Goal: Information Seeking & Learning: Check status

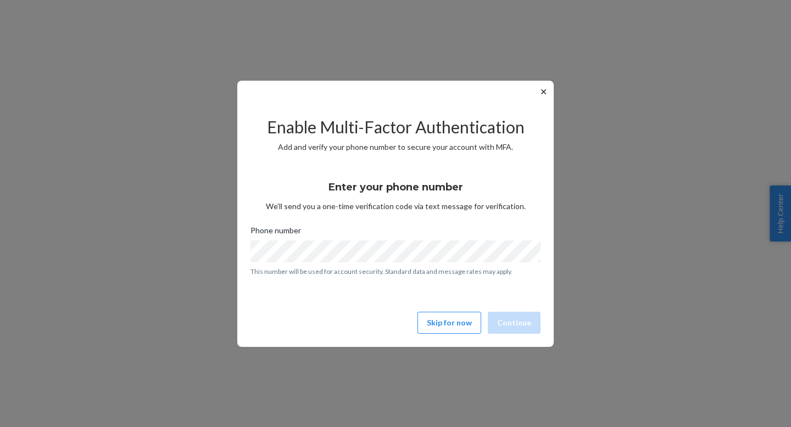
click at [539, 94] on button "✕" at bounding box center [543, 91] width 12 height 13
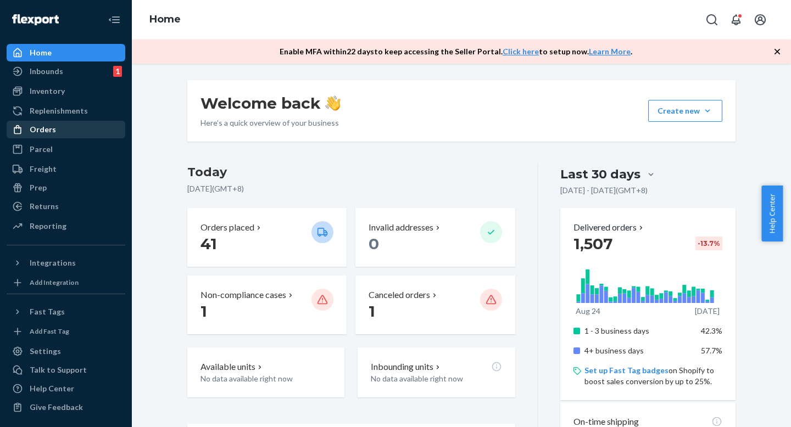
click at [59, 129] on div "Orders" at bounding box center [66, 129] width 116 height 15
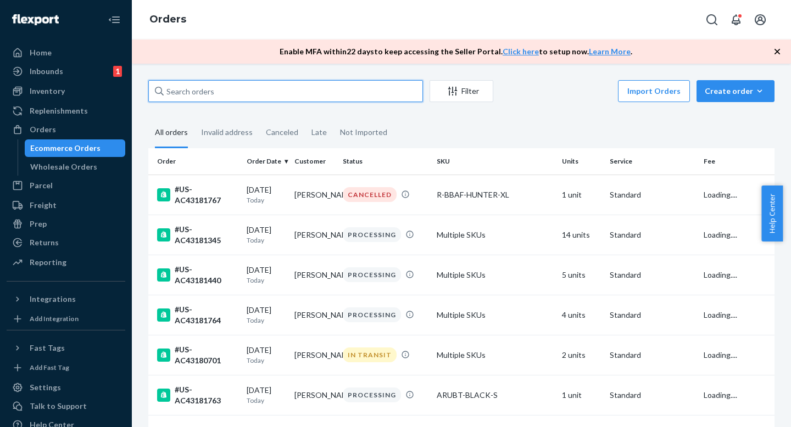
click at [319, 88] on input "text" at bounding box center [285, 91] width 274 height 22
paste input "R-BF-RAINFOREST-L"
type input "R-BF-RAINFOREST-L"
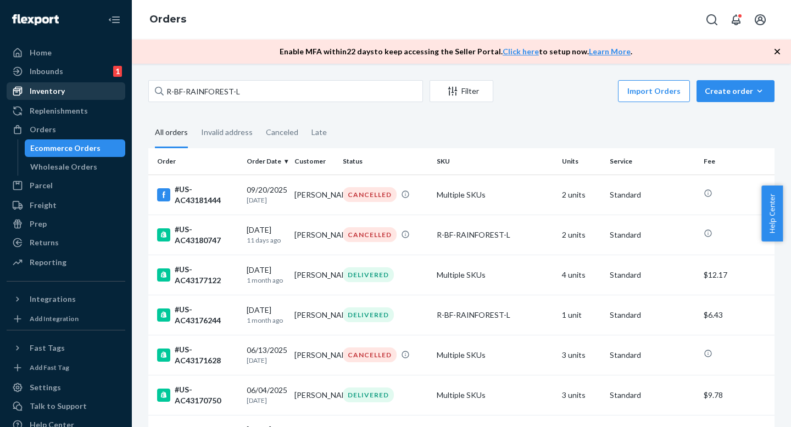
click at [43, 90] on div "Inventory" at bounding box center [47, 91] width 35 height 11
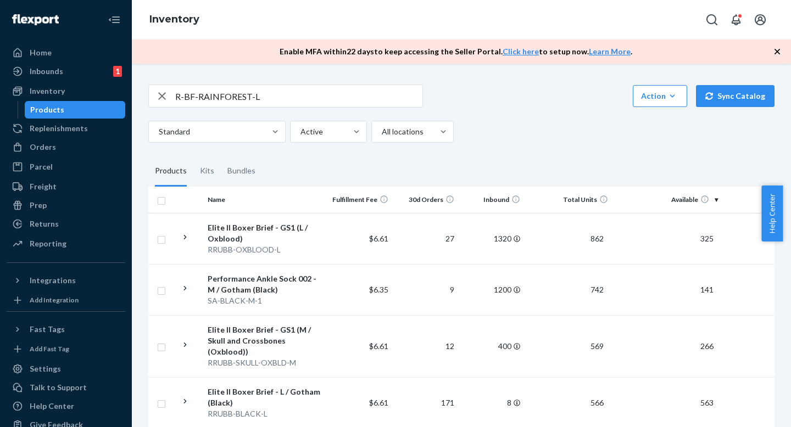
click at [275, 100] on input "R-BF-RAINFOREST-L" at bounding box center [298, 96] width 247 height 22
type input "R-BF-RAINFOREST-L"
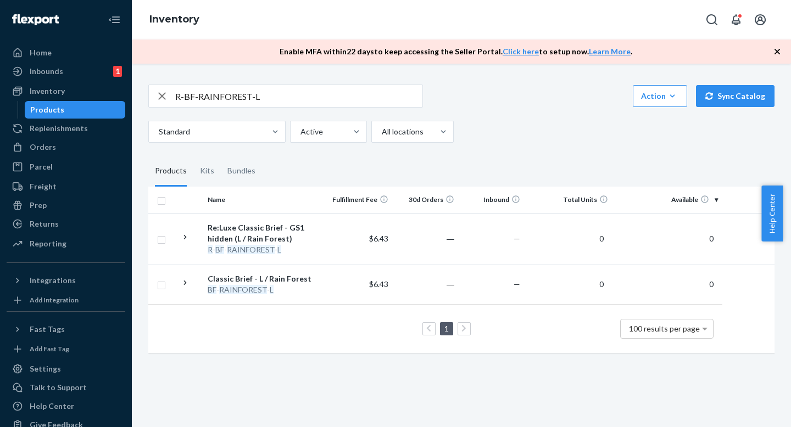
click at [315, 85] on div "R-BF-RAINFOREST-L" at bounding box center [285, 96] width 274 height 23
click at [311, 100] on input "R-BF-RAINFOREST-L" at bounding box center [298, 96] width 247 height 22
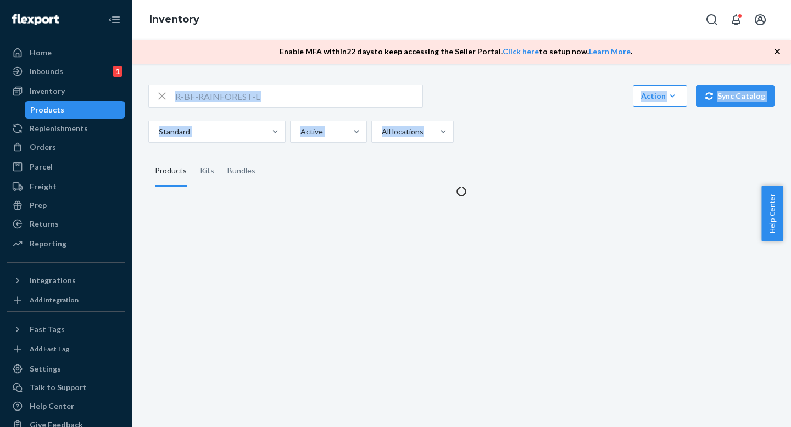
click at [478, 104] on div "R-BF-RAINFOREST-L Action Create product Create kit or bundle Bulk create produc…" at bounding box center [461, 114] width 626 height 58
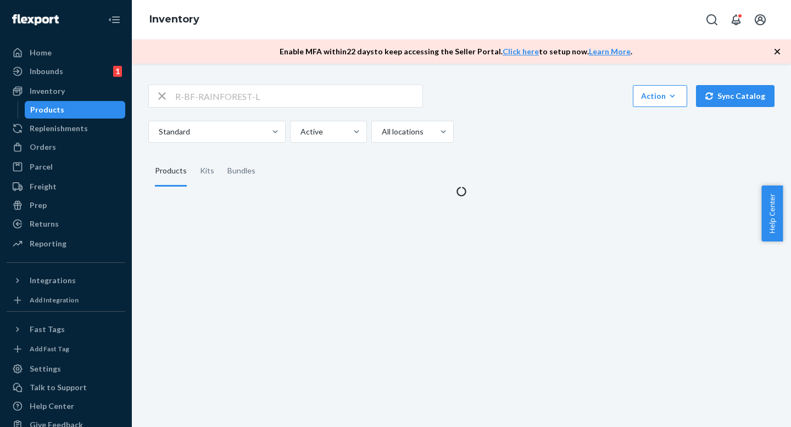
click at [478, 113] on div "R-BF-RAINFOREST-L Action Create product Create kit or bundle Bulk create produc…" at bounding box center [461, 114] width 626 height 58
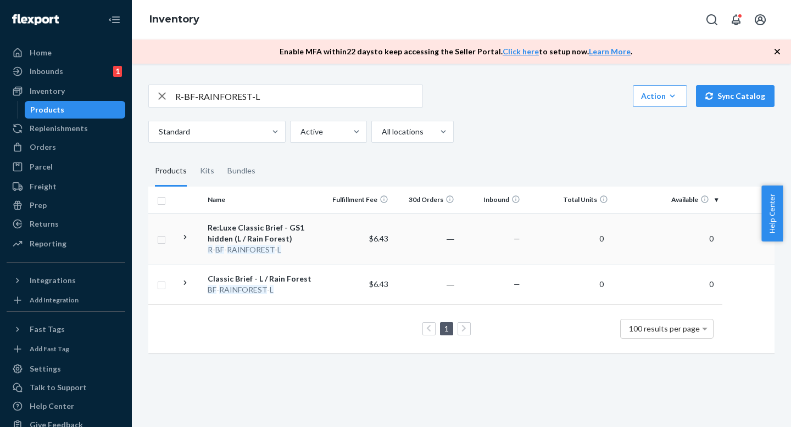
click at [519, 251] on td "—" at bounding box center [491, 238] width 66 height 51
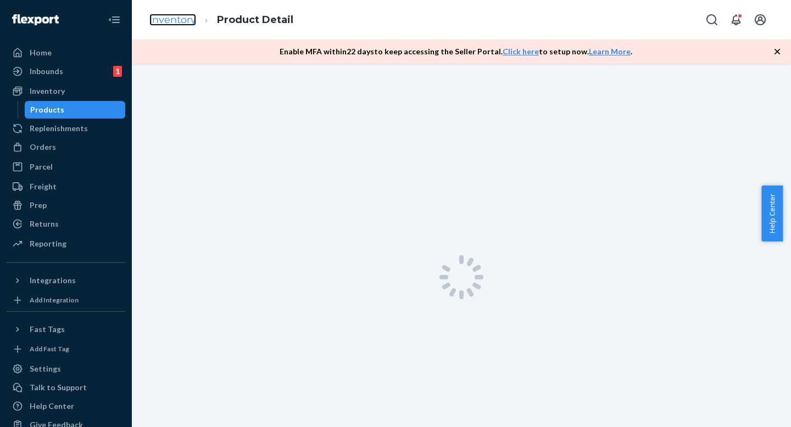
click at [183, 19] on link "Inventory" at bounding box center [172, 20] width 47 height 12
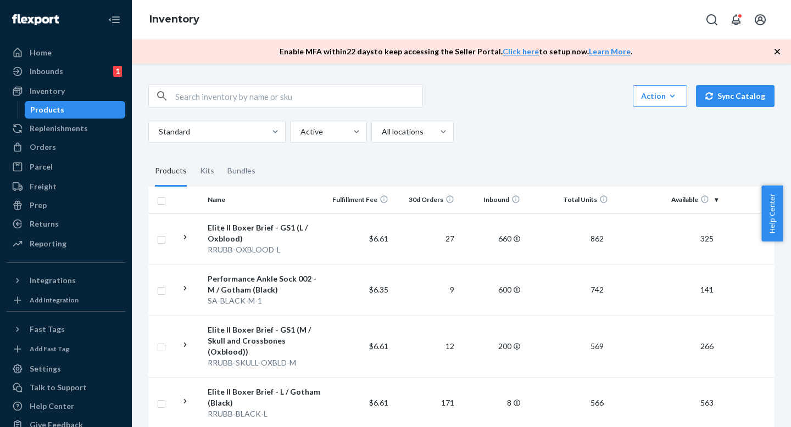
click at [352, 99] on input "text" at bounding box center [298, 96] width 247 height 22
paste input "R-BBAF-BLACK-L"
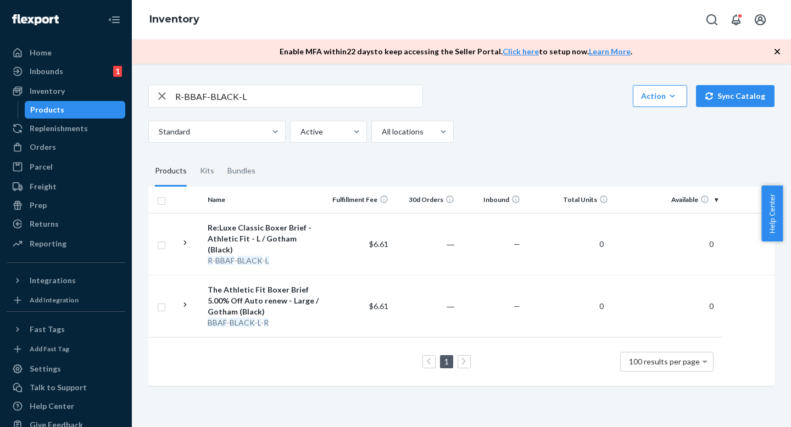
click at [545, 131] on div "Standard Active All locations" at bounding box center [457, 132] width 618 height 22
click at [289, 89] on input "R-BBAF-BLACK-L" at bounding box center [298, 96] width 247 height 22
paste input "PS-WHITE"
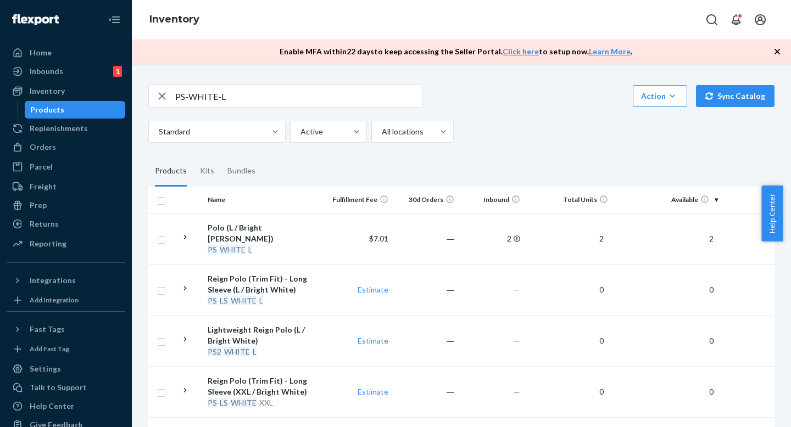
click at [356, 99] on input "PS-WHITE-L" at bounding box center [298, 96] width 247 height 22
paste input "R-BBAF-BLACK-M"
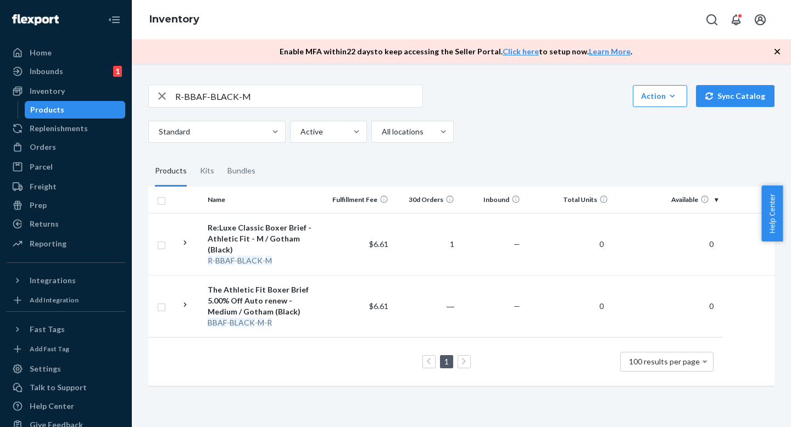
click at [535, 158] on fieldset "Products Kits Bundles" at bounding box center [461, 171] width 626 height 31
click at [535, 147] on div "R-BBAF-BLACK-M Action Create product Create kit or bundle Bulk create products …" at bounding box center [461, 234] width 642 height 326
click at [515, 154] on div "R-BBAF-BLACK-M Action Create product Create kit or bundle Bulk create products …" at bounding box center [461, 234] width 642 height 326
click at [515, 137] on div "Standard Active All locations" at bounding box center [457, 132] width 618 height 22
drag, startPoint x: 512, startPoint y: 169, endPoint x: 512, endPoint y: 160, distance: 8.2
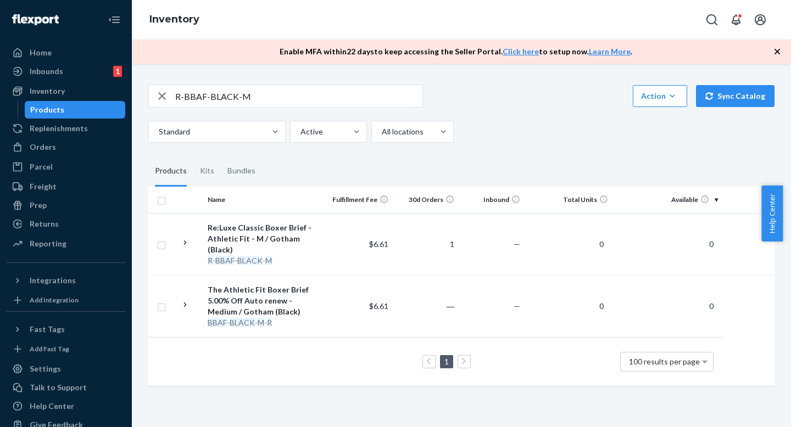
click at [512, 168] on fieldset "Products Kits Bundles" at bounding box center [461, 171] width 626 height 31
click at [512, 159] on fieldset "Products Kits Bundles" at bounding box center [461, 171] width 626 height 31
drag, startPoint x: 510, startPoint y: 167, endPoint x: 506, endPoint y: 161, distance: 7.2
click at [506, 161] on fieldset "Products Kits Bundles" at bounding box center [461, 171] width 626 height 31
click at [506, 163] on fieldset "Products Kits Bundles" at bounding box center [461, 171] width 626 height 31
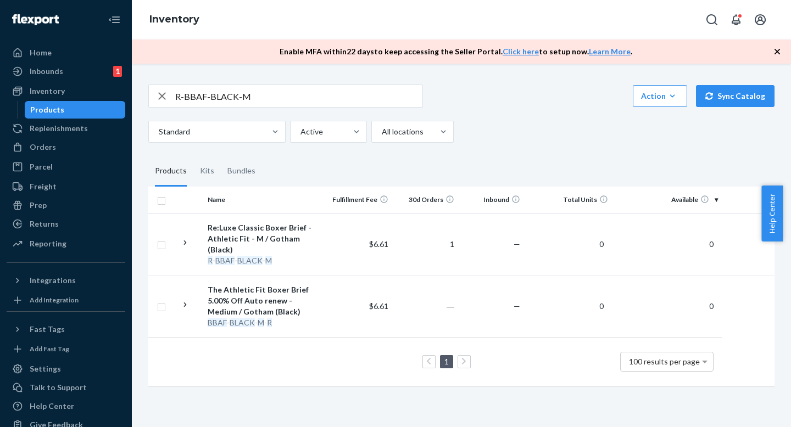
click at [259, 91] on input "R-BBAF-BLACK-M" at bounding box center [298, 96] width 247 height 22
click at [470, 170] on fieldset "Products Kits Bundles" at bounding box center [461, 171] width 626 height 31
click at [477, 184] on div "R-BBAF-BLACK-M Action Create product Create kit or bundle Bulk create products …" at bounding box center [461, 234] width 642 height 326
click at [477, 167] on fieldset "Products Kits Bundles" at bounding box center [461, 171] width 626 height 31
click at [484, 145] on div "R-BBAF-BLACK-M Action Create product Create kit or bundle Bulk create products …" at bounding box center [461, 234] width 642 height 326
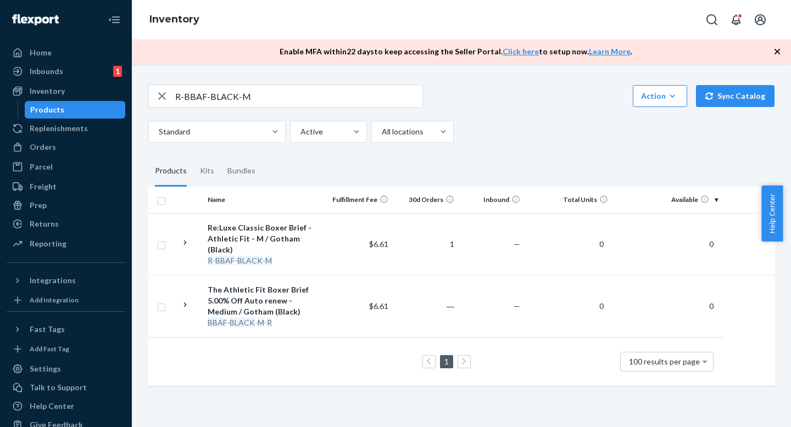
click at [484, 150] on div "R-BBAF-BLACK-M Action Create product Create kit or bundle Bulk create products …" at bounding box center [461, 234] width 642 height 326
click at [484, 161] on fieldset "Products Kits Bundles" at bounding box center [461, 171] width 626 height 31
click at [487, 173] on fieldset "Products Kits Bundles" at bounding box center [461, 171] width 626 height 31
click at [487, 168] on fieldset "Products Kits Bundles" at bounding box center [461, 171] width 626 height 31
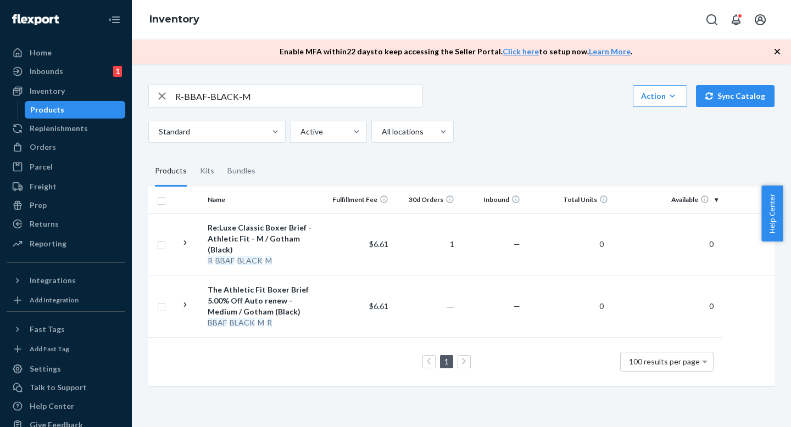
click at [322, 94] on input "R-BBAF-BLACK-M" at bounding box center [298, 96] width 247 height 22
drag, startPoint x: 464, startPoint y: 113, endPoint x: 462, endPoint y: 93, distance: 19.8
click at [464, 112] on div "R-BBAF-BLACK-M Action Create product Create kit or bundle Bulk create products …" at bounding box center [461, 114] width 626 height 58
click at [462, 93] on div "R-BBAF-BLACK-M Action Create product Create kit or bundle Bulk create products …" at bounding box center [461, 96] width 626 height 23
drag, startPoint x: 503, startPoint y: 161, endPoint x: 503, endPoint y: 150, distance: 11.0
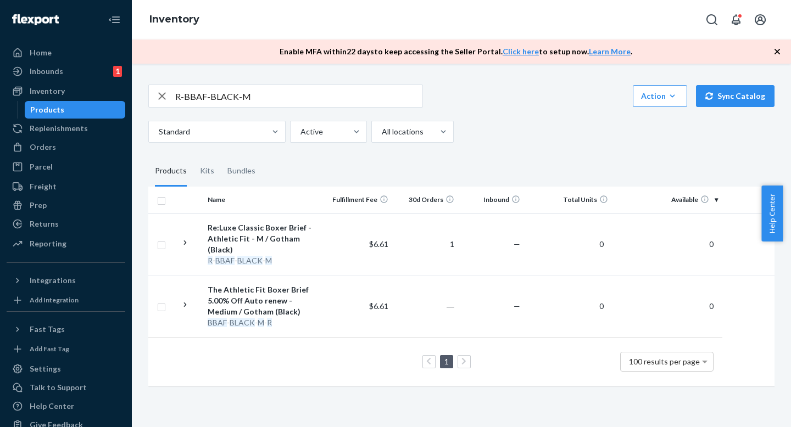
click at [503, 160] on fieldset "Products Kits Bundles" at bounding box center [461, 171] width 626 height 31
click at [506, 160] on fieldset "Products Kits Bundles" at bounding box center [461, 171] width 626 height 31
click at [506, 149] on div "R-BBAF-BLACK-M Action Create product Create kit or bundle Bulk create products …" at bounding box center [461, 234] width 642 height 326
click at [507, 160] on fieldset "Products Kits Bundles" at bounding box center [461, 171] width 626 height 31
click at [507, 156] on fieldset "Products Kits Bundles" at bounding box center [461, 171] width 626 height 31
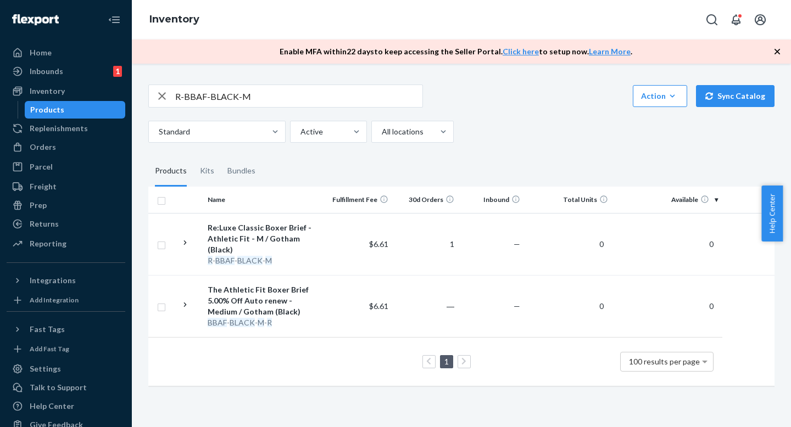
click at [507, 148] on div "R-BBAF-BLACK-M Action Create product Create kit or bundle Bulk create products …" at bounding box center [461, 234] width 642 height 326
click at [347, 98] on input "R-BBAF-BLACK-M" at bounding box center [298, 96] width 247 height 22
click at [354, 98] on input "R-BBAF-BLACK-M" at bounding box center [298, 96] width 247 height 22
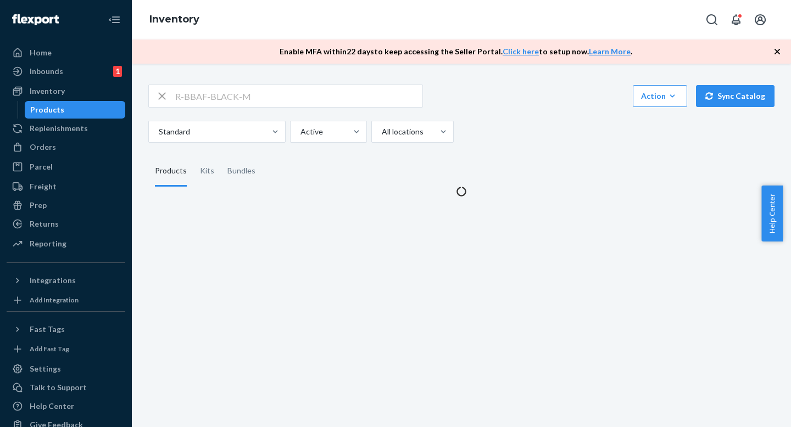
click at [482, 153] on div "R-BBAF-BLACK-M Action Create product Create kit or bundle Bulk create products …" at bounding box center [461, 134] width 642 height 126
click at [482, 159] on fieldset "Products Kits Bundles" at bounding box center [461, 171] width 626 height 31
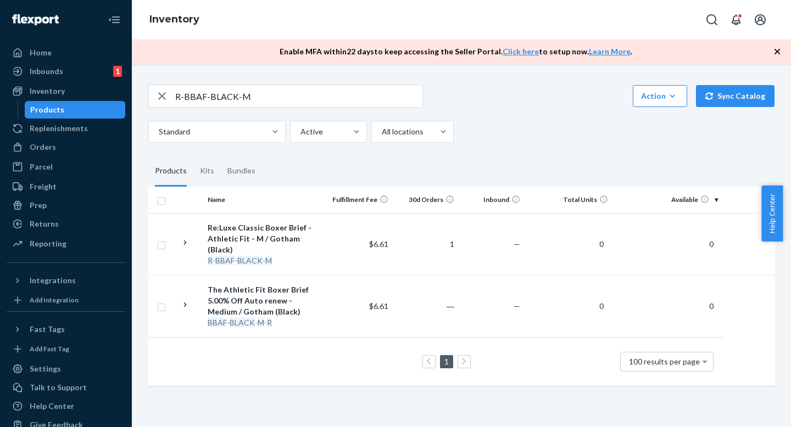
click at [480, 148] on div "R-BBAF-BLACK-M Action Create product Create kit or bundle Bulk create products …" at bounding box center [461, 234] width 642 height 326
click at [480, 153] on div "R-BBAF-BLACK-M Action Create product Create kit or bundle Bulk create products …" at bounding box center [461, 234] width 642 height 326
click at [496, 160] on fieldset "Products Kits Bundles" at bounding box center [461, 171] width 626 height 31
click at [495, 141] on div "Standard Active All locations" at bounding box center [457, 132] width 618 height 22
click at [307, 103] on input "R-BBAF-BLACK-M" at bounding box center [298, 96] width 247 height 22
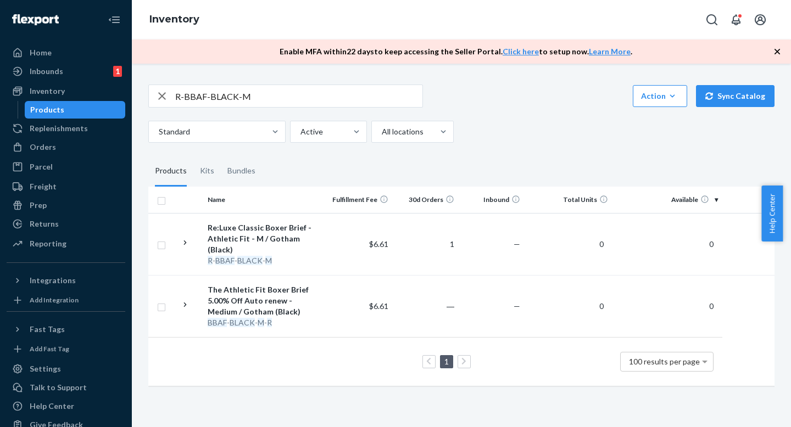
drag, startPoint x: 561, startPoint y: 169, endPoint x: 556, endPoint y: 151, distance: 18.2
click at [561, 168] on fieldset "Products Kits Bundles" at bounding box center [461, 171] width 626 height 31
click at [556, 150] on div "R-BBAF-BLACK-M Action Create product Create kit or bundle Bulk create products …" at bounding box center [461, 234] width 642 height 326
drag, startPoint x: 534, startPoint y: 130, endPoint x: 526, endPoint y: 155, distance: 27.1
click at [531, 129] on div "Standard Active All locations" at bounding box center [457, 132] width 618 height 22
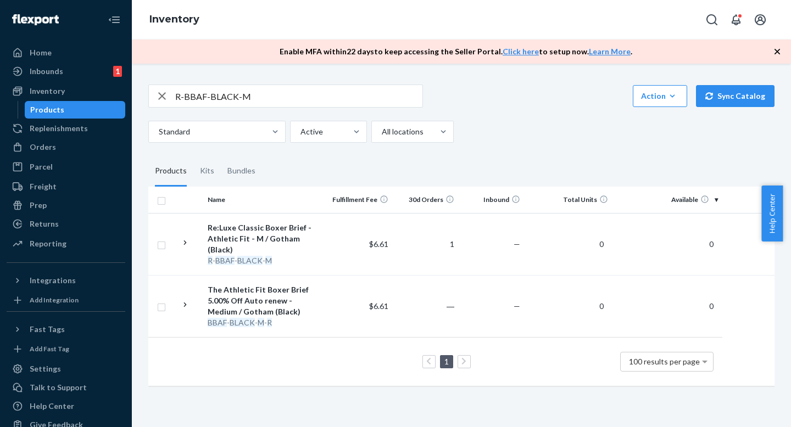
click at [526, 156] on fieldset "Products Kits Bundles" at bounding box center [461, 171] width 626 height 31
drag, startPoint x: 523, startPoint y: 147, endPoint x: 521, endPoint y: 141, distance: 6.8
click at [521, 141] on div "R-BBAF-BLACK-M Action Create product Create kit or bundle Bulk create products …" at bounding box center [461, 234] width 642 height 326
click at [513, 143] on div "R-BBAF-BLACK-M Action Create product Create kit or bundle Bulk create products …" at bounding box center [461, 234] width 642 height 326
click at [513, 154] on div "R-BBAF-BLACK-M Action Create product Create kit or bundle Bulk create products …" at bounding box center [461, 234] width 642 height 326
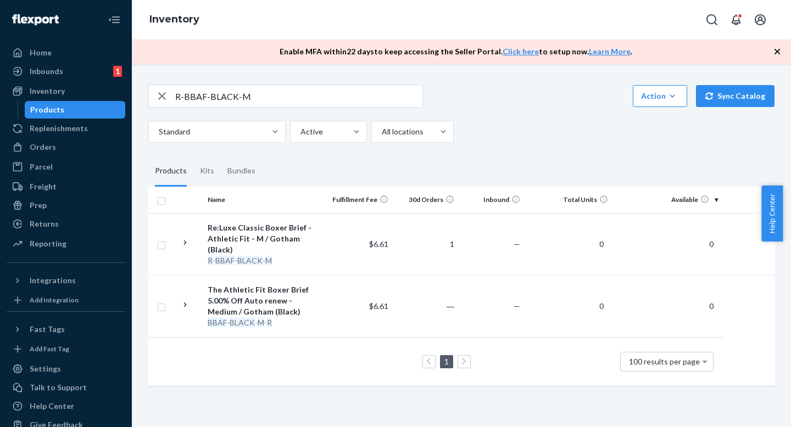
drag, startPoint x: 497, startPoint y: 181, endPoint x: 497, endPoint y: 163, distance: 18.1
click at [497, 180] on fieldset "Products Kits Bundles" at bounding box center [461, 171] width 626 height 31
click at [497, 154] on div "R-BBAF-BLACK-M Action Create product Create kit or bundle Bulk create products …" at bounding box center [461, 234] width 642 height 326
click at [497, 160] on fieldset "Products Kits Bundles" at bounding box center [461, 171] width 626 height 31
click at [299, 99] on input "R-BBAF-BLACK-M" at bounding box center [298, 96] width 247 height 22
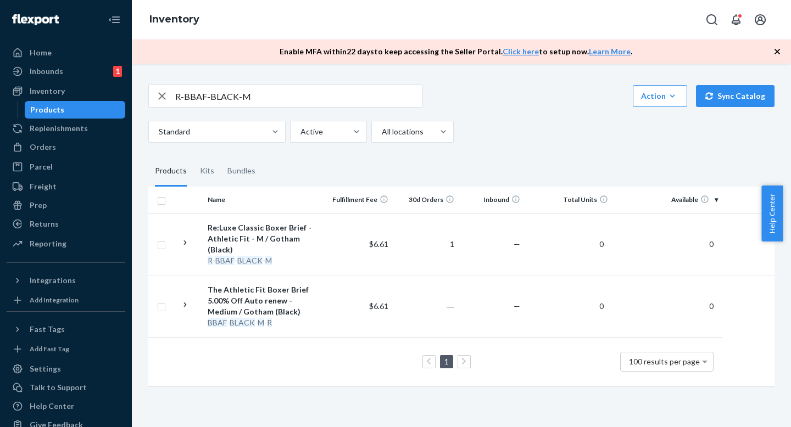
click at [562, 139] on div "Standard Active All locations" at bounding box center [457, 132] width 618 height 22
click at [538, 167] on fieldset "Products Kits Bundles" at bounding box center [461, 171] width 626 height 31
click at [536, 159] on fieldset "Products Kits Bundles" at bounding box center [461, 171] width 626 height 31
drag, startPoint x: 524, startPoint y: 172, endPoint x: 521, endPoint y: 143, distance: 29.8
click at [524, 168] on fieldset "Products Kits Bundles" at bounding box center [461, 171] width 626 height 31
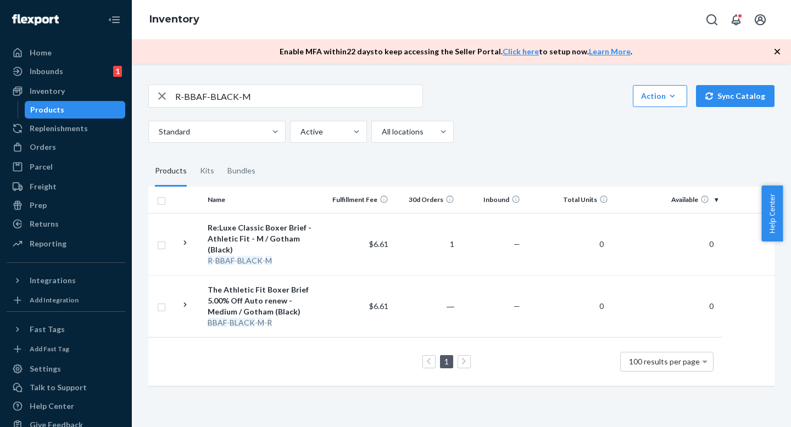
click at [520, 152] on div "R-BBAF-BLACK-M Action Create product Create kit or bundle Bulk create products …" at bounding box center [461, 234] width 642 height 326
drag, startPoint x: 519, startPoint y: 163, endPoint x: 519, endPoint y: 153, distance: 9.9
click at [519, 163] on fieldset "Products Kits Bundles" at bounding box center [461, 171] width 626 height 31
click at [519, 152] on div "R-BBAF-BLACK-M Action Create product Create kit or bundle Bulk create products …" at bounding box center [461, 234] width 642 height 326
click at [341, 92] on input "R-BBAF-BLACK-M" at bounding box center [298, 96] width 247 height 22
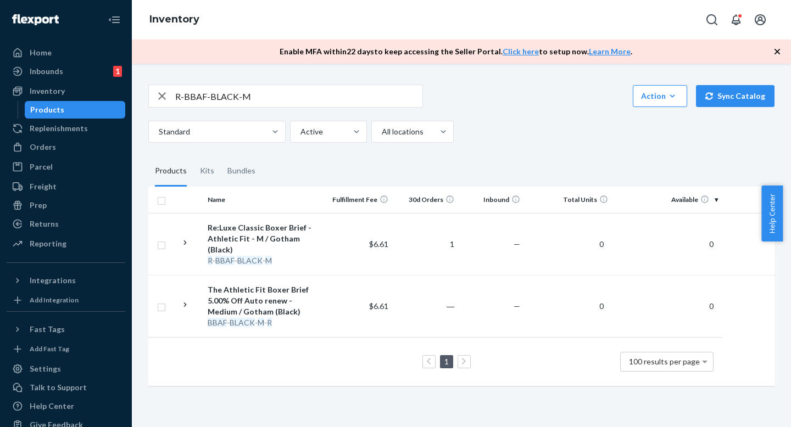
click at [547, 154] on div "R-BBAF-BLACK-M Action Create product Create kit or bundle Bulk create products …" at bounding box center [461, 234] width 642 height 326
click at [541, 149] on div "R-BBAF-BLACK-M Action Create product Create kit or bundle Bulk create products …" at bounding box center [461, 234] width 642 height 326
click at [530, 150] on div "R-BBAF-BLACK-M Action Create product Create kit or bundle Bulk create products …" at bounding box center [461, 234] width 642 height 326
click at [239, 99] on input "R-BBAF-BLACK-M" at bounding box center [298, 96] width 247 height 22
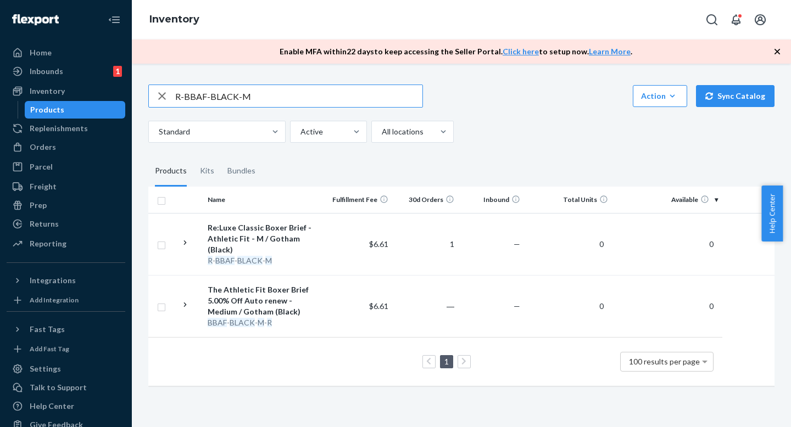
click at [239, 99] on input "R-BBAF-BLACK-M" at bounding box center [298, 96] width 247 height 22
paste input "L"
click at [477, 83] on div "R-BBAF-BLACK-L Action Create product Create kit or bundle Bulk create products …" at bounding box center [461, 234] width 642 height 326
click at [477, 97] on div "R-BBAF-BLACK-L Action Create product Create kit or bundle Bulk create products …" at bounding box center [461, 96] width 626 height 23
click at [477, 88] on div "R-BBAF-BLACK-L Action Create product Create kit or bundle Bulk create products …" at bounding box center [461, 96] width 626 height 23
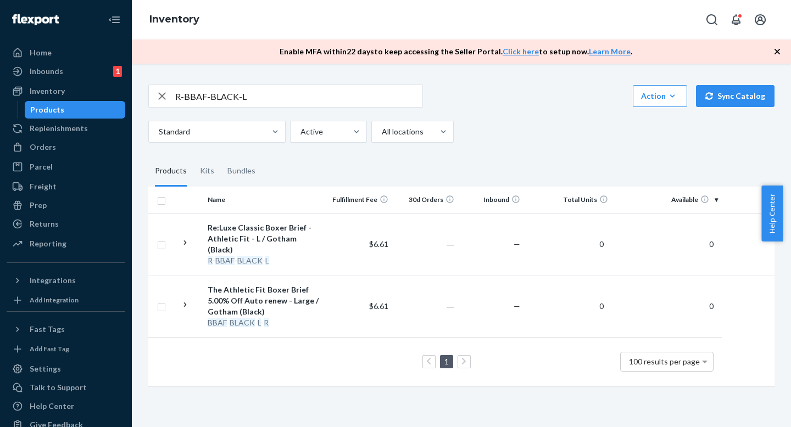
click at [484, 99] on div "R-BBAF-BLACK-L Action Create product Create kit or bundle Bulk create products …" at bounding box center [461, 96] width 626 height 23
click at [484, 91] on div "R-BBAF-BLACK-L Action Create product Create kit or bundle Bulk create products …" at bounding box center [461, 96] width 626 height 23
click at [328, 98] on input "R-BBAF-BLACK-L" at bounding box center [298, 96] width 247 height 22
click at [573, 138] on div "Standard Active All locations" at bounding box center [457, 132] width 618 height 22
click at [573, 142] on div "Standard Active All locations" at bounding box center [457, 132] width 618 height 22
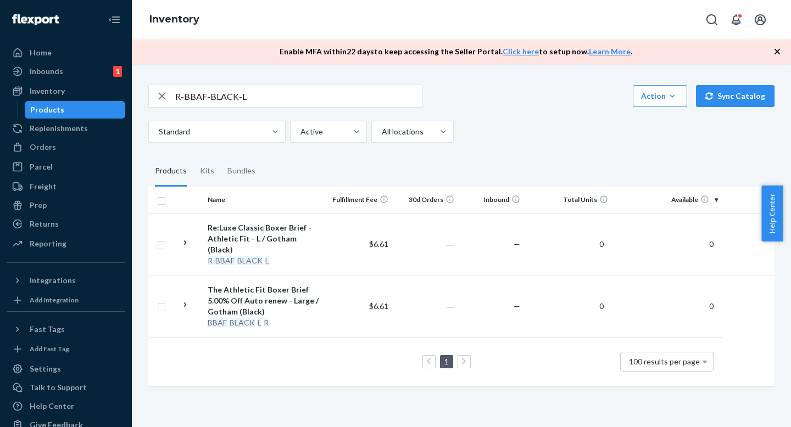
click at [523, 148] on div "R-BBAF-BLACK-L Action Create product Create kit or bundle Bulk create products …" at bounding box center [461, 234] width 642 height 326
click at [522, 143] on div "R-BBAF-BLACK-L Action Create product Create kit or bundle Bulk create products …" at bounding box center [461, 234] width 642 height 326
click at [523, 150] on div "R-BBAF-BLACK-L Action Create product Create kit or bundle Bulk create products …" at bounding box center [461, 234] width 642 height 326
click at [523, 143] on div "R-BBAF-BLACK-L Action Create product Create kit or bundle Bulk create products …" at bounding box center [461, 234] width 642 height 326
click at [522, 165] on fieldset "Products Kits Bundles" at bounding box center [461, 171] width 626 height 31
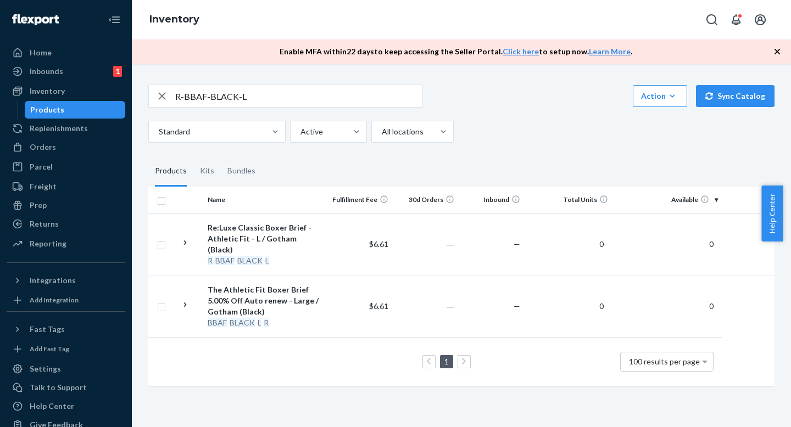
click at [522, 153] on div "R-BBAF-BLACK-L Action Create product Create kit or bundle Bulk create products …" at bounding box center [461, 234] width 642 height 326
click at [776, 54] on icon "button" at bounding box center [776, 51] width 11 height 11
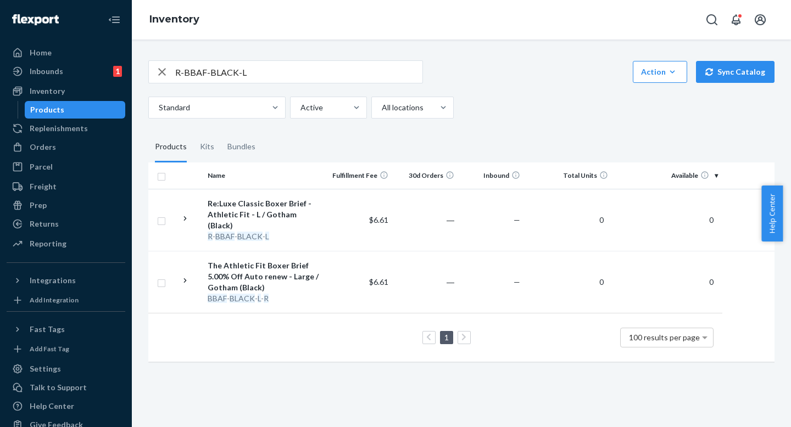
click at [536, 135] on fieldset "Products Kits Bundles" at bounding box center [461, 147] width 626 height 31
click at [535, 144] on fieldset "Products Kits Bundles" at bounding box center [461, 147] width 626 height 31
click at [531, 121] on div "R-BBAF-BLACK-L Action Create product Create kit or bundle Bulk create products …" at bounding box center [461, 210] width 642 height 326
click at [531, 128] on div "R-BBAF-BLACK-L Action Create product Create kit or bundle Bulk create products …" at bounding box center [461, 210] width 642 height 326
click at [356, 71] on input "R-BBAF-BLACK-L" at bounding box center [298, 72] width 247 height 22
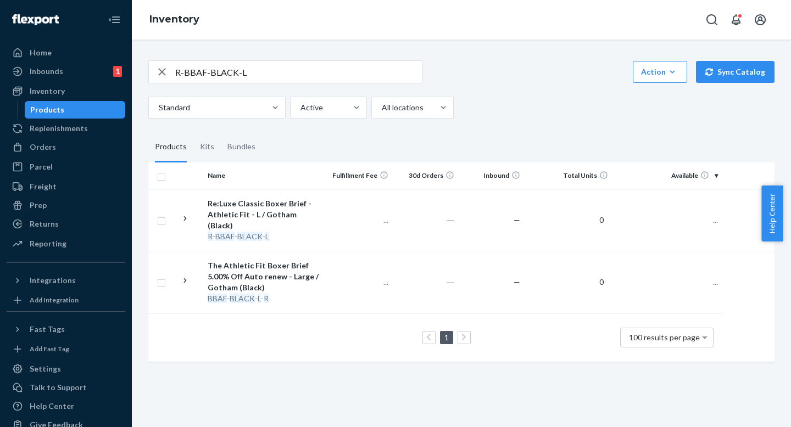
drag, startPoint x: 489, startPoint y: 108, endPoint x: 489, endPoint y: 99, distance: 8.8
click at [489, 107] on div "Standard Active All locations" at bounding box center [457, 108] width 618 height 22
click at [489, 100] on div "Standard Active All locations" at bounding box center [457, 108] width 618 height 22
click at [484, 97] on div "Standard Active All locations" at bounding box center [457, 108] width 618 height 22
click at [484, 89] on div "R-BBAF-BLACK-L Action Create product Create kit or bundle Bulk create products …" at bounding box center [461, 89] width 626 height 58
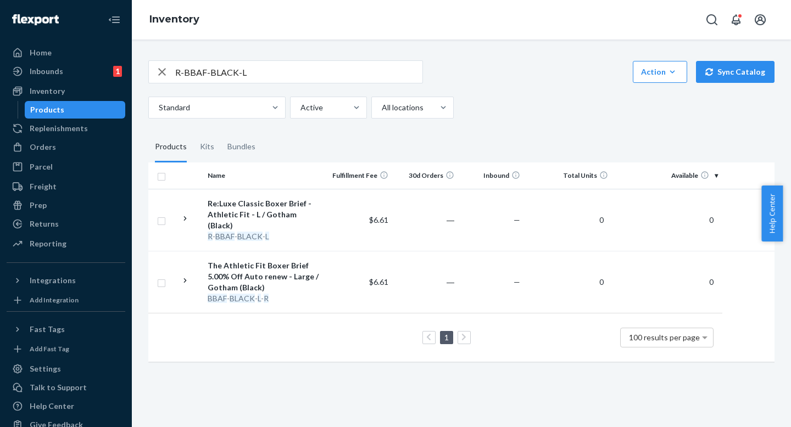
click at [484, 97] on div "Standard Active All locations" at bounding box center [457, 108] width 618 height 22
drag, startPoint x: 470, startPoint y: 141, endPoint x: 470, endPoint y: 126, distance: 14.8
click at [470, 141] on fieldset "Products Kits Bundles" at bounding box center [461, 147] width 626 height 31
click at [470, 124] on div "R-BBAF-BLACK-L Action Create product Create kit or bundle Bulk create products …" at bounding box center [461, 210] width 642 height 326
click at [348, 76] on input "R-BBAF-BLACK-L" at bounding box center [298, 72] width 247 height 22
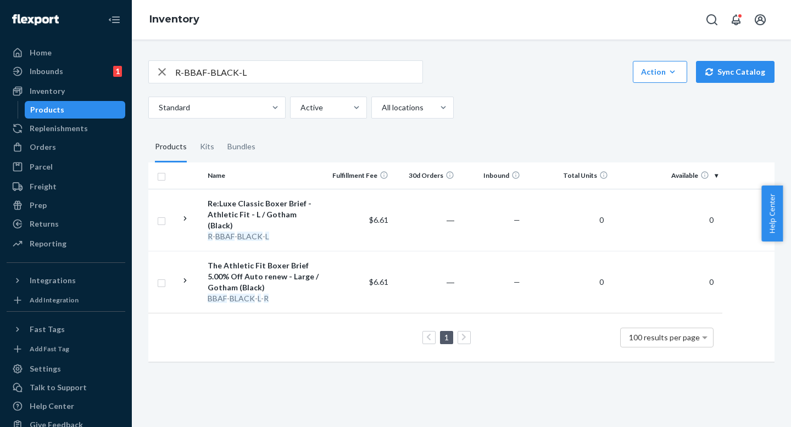
click at [476, 143] on fieldset "Products Kits Bundles" at bounding box center [461, 147] width 626 height 31
click at [476, 134] on fieldset "Products Kits Bundles" at bounding box center [461, 147] width 626 height 31
click at [474, 132] on fieldset "Products Kits Bundles" at bounding box center [461, 147] width 626 height 31
click at [474, 126] on div "R-BBAF-BLACK-L Action Create product Create kit or bundle Bulk create products …" at bounding box center [461, 210] width 642 height 326
click at [481, 128] on div "R-BBAF-BLACK-L Action Create product Create kit or bundle Bulk create products …" at bounding box center [461, 210] width 642 height 326
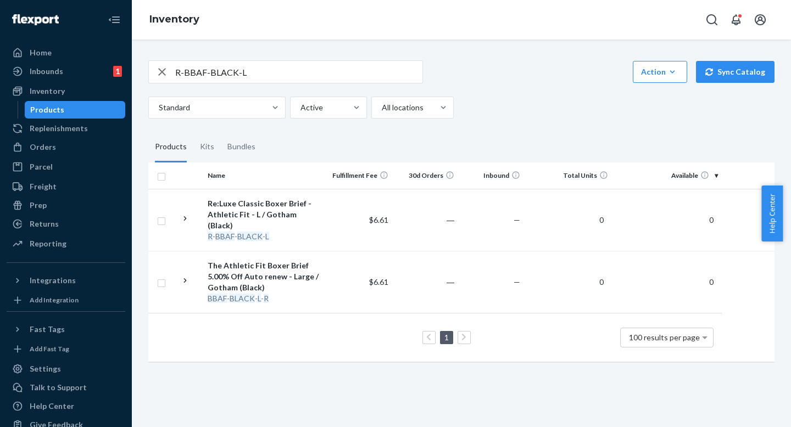
click at [481, 122] on div "R-BBAF-BLACK-L Action Create product Create kit or bundle Bulk create products …" at bounding box center [461, 210] width 642 height 326
drag, startPoint x: 481, startPoint y: 121, endPoint x: 481, endPoint y: 115, distance: 6.6
click at [481, 116] on div "R-BBAF-BLACK-L Action Create product Create kit or bundle Bulk create products …" at bounding box center [461, 210] width 642 height 326
click at [481, 127] on div "R-BBAF-BLACK-L Action Create product Create kit or bundle Bulk create products …" at bounding box center [461, 210] width 642 height 326
click at [319, 77] on input "R-BBAF-BLACK-L" at bounding box center [298, 72] width 247 height 22
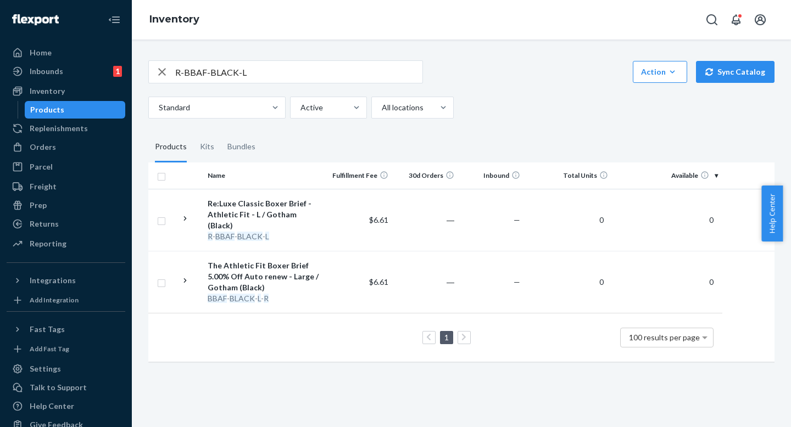
click at [250, 68] on input "R-BBAF-BLACK-L" at bounding box center [298, 72] width 247 height 22
paste input "SRVN-DARKGRAY-M"
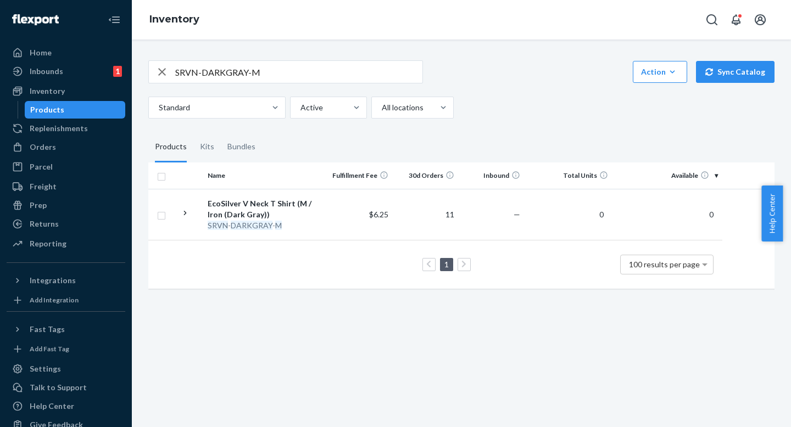
click at [569, 114] on div "Standard Active All locations" at bounding box center [457, 108] width 618 height 22
click at [217, 70] on input "SRVN-DARKGRAY-M" at bounding box center [298, 72] width 247 height 22
paste input "R-BBAF"
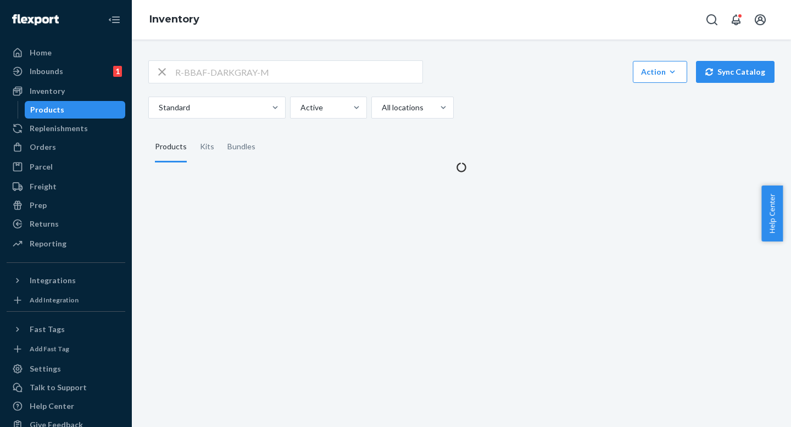
click at [523, 125] on div "R-BBAF-DARKGRAY-M Action Create product Create kit or bundle Bulk create produc…" at bounding box center [461, 110] width 642 height 126
click at [522, 100] on div "Standard Active All locations" at bounding box center [457, 108] width 618 height 22
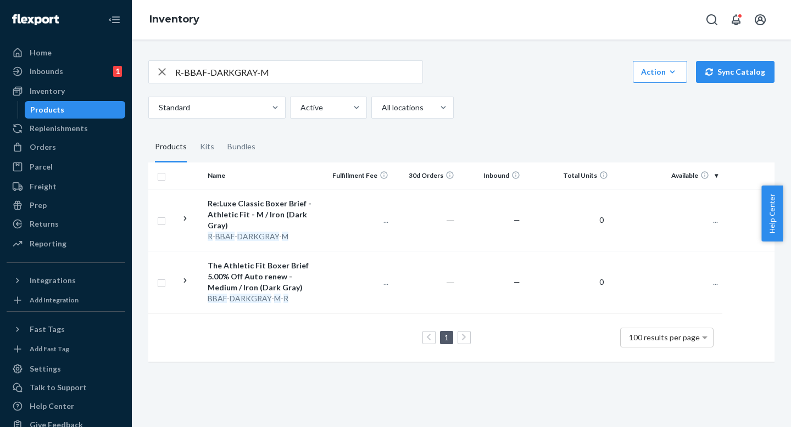
click at [516, 82] on div "R-BBAF-DARKGRAY-M Action Create product Create kit or bundle Bulk create produc…" at bounding box center [461, 71] width 626 height 23
drag, startPoint x: 494, startPoint y: 102, endPoint x: 494, endPoint y: 80, distance: 22.0
click at [494, 80] on div "R-BBAF-DARKGRAY-M Action Create product Create kit or bundle Bulk create produc…" at bounding box center [461, 89] width 626 height 58
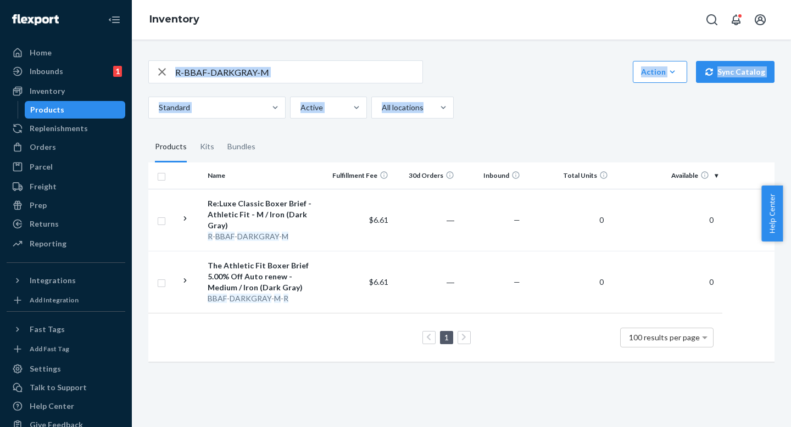
click at [494, 94] on div "R-BBAF-DARKGRAY-M Action Create product Create kit or bundle Bulk create produc…" at bounding box center [461, 89] width 626 height 58
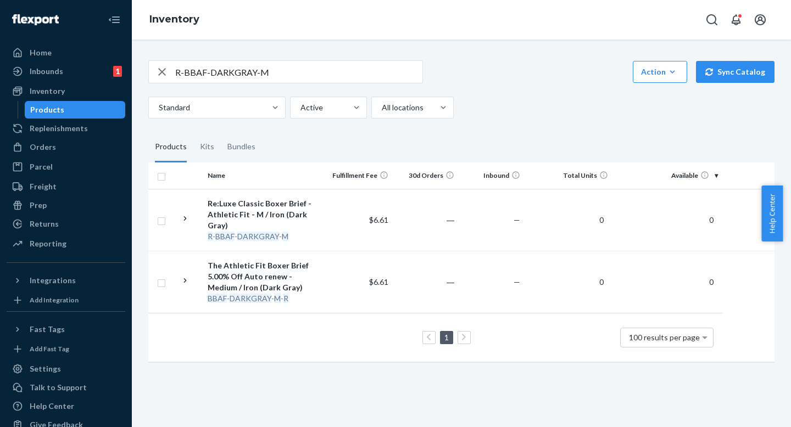
click at [480, 76] on div "R-BBAF-DARKGRAY-M Action Create product Create kit or bundle Bulk create produc…" at bounding box center [461, 71] width 626 height 23
click at [480, 79] on div "R-BBAF-DARKGRAY-M Action Create product Create kit or bundle Bulk create produc…" at bounding box center [461, 71] width 626 height 23
drag, startPoint x: 500, startPoint y: 141, endPoint x: 498, endPoint y: 128, distance: 12.2
click at [500, 141] on fieldset "Products Kits Bundles" at bounding box center [461, 147] width 626 height 31
click at [498, 128] on div "R-BBAF-DARKGRAY-M Action Create product Create kit or bundle Bulk create produc…" at bounding box center [461, 210] width 642 height 326
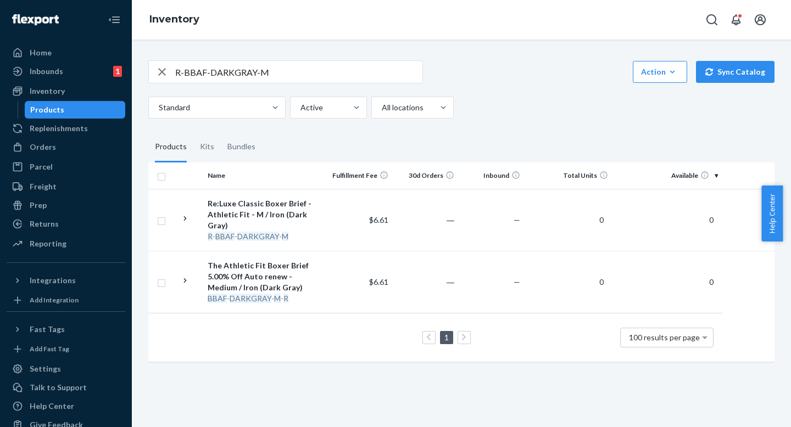
click at [480, 140] on fieldset "Products Kits Bundles" at bounding box center [461, 147] width 626 height 31
click at [480, 132] on fieldset "Products Kits Bundles" at bounding box center [461, 147] width 626 height 31
click at [498, 111] on div "Standard Active All locations" at bounding box center [457, 108] width 618 height 22
click at [498, 116] on div "Standard Active All locations" at bounding box center [457, 108] width 618 height 22
click at [352, 55] on div "R-BBAF-DARKGRAY-M Action Create product Create kit or bundle Bulk create produc…" at bounding box center [461, 210] width 642 height 326
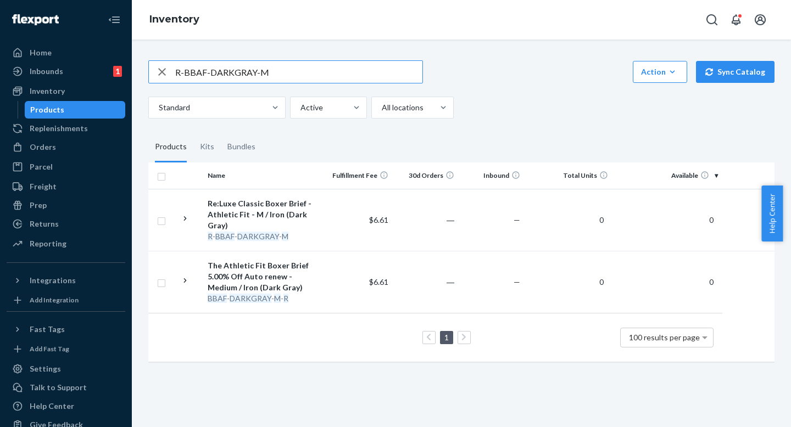
click at [324, 71] on input "R-BBAF-DARKGRAY-M" at bounding box center [298, 72] width 247 height 22
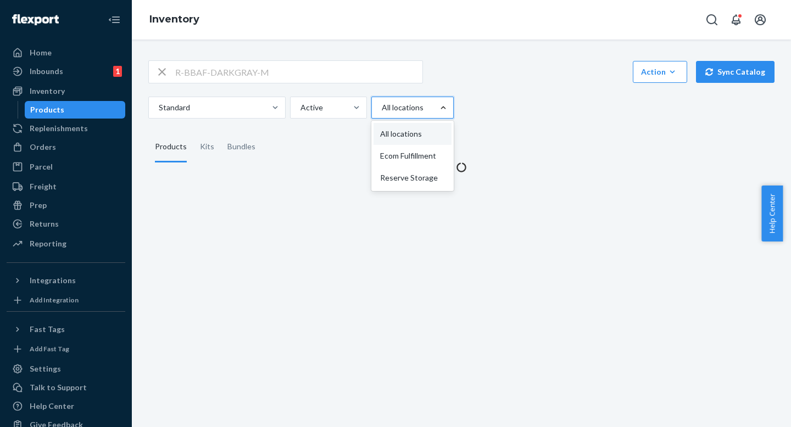
click at [451, 102] on div at bounding box center [443, 107] width 20 height 11
click at [382, 102] on input "option All locations focused, 1 of 3. 3 results available. Use Up and Down to c…" at bounding box center [380, 107] width 1 height 11
click at [507, 117] on div "Standard Active option All locations focused, 0 of 3. 3 results available. Use …" at bounding box center [457, 108] width 618 height 22
click at [508, 98] on div "Standard Active All locations" at bounding box center [457, 108] width 618 height 22
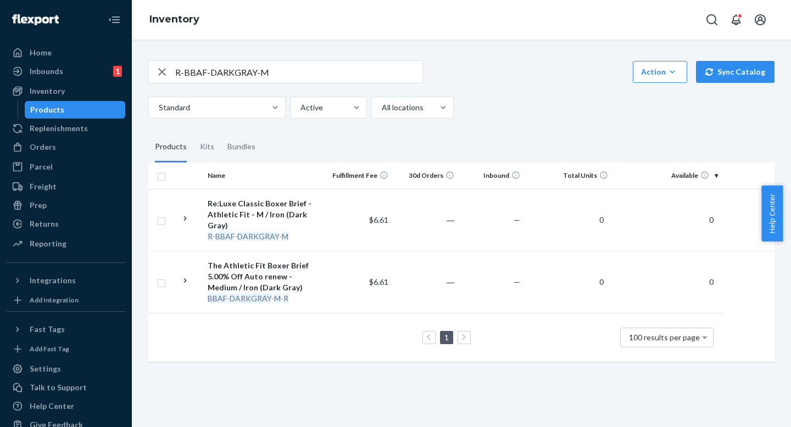
click at [494, 112] on div "Standard Active All locations" at bounding box center [457, 108] width 618 height 22
click at [494, 106] on div "Standard Active All locations" at bounding box center [457, 108] width 618 height 22
click at [389, 76] on input "R-BBAF-DARKGRAY-M" at bounding box center [298, 72] width 247 height 22
type input "R-BBAF-DARKGRAY-M]"
click at [515, 99] on div "Standard Active All locations" at bounding box center [457, 108] width 618 height 22
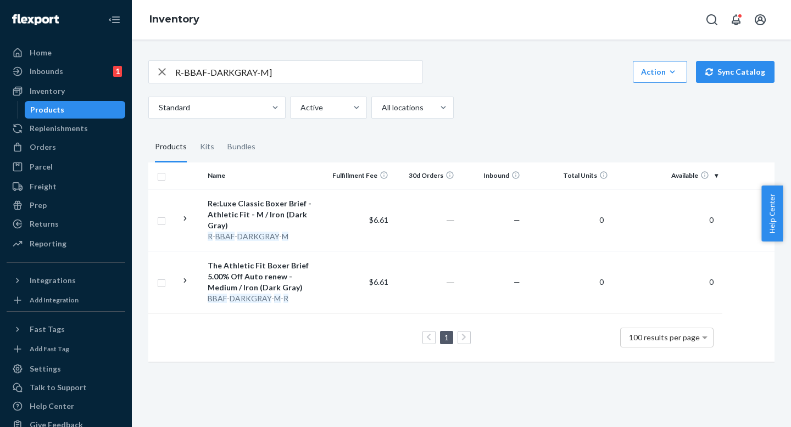
click at [503, 110] on div "Standard Active All locations" at bounding box center [457, 108] width 618 height 22
click at [494, 114] on div "Standard Active All locations" at bounding box center [457, 108] width 618 height 22
